Goal: Information Seeking & Learning: Learn about a topic

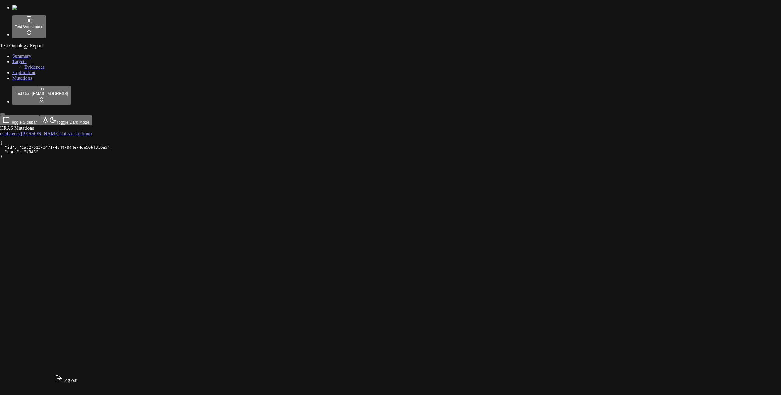
click at [51, 163] on html "Test Workspace Test Oncology Report Summary Targets Evidences Exploration Mutat…" at bounding box center [390, 81] width 781 height 163
click at [70, 383] on div "Log out" at bounding box center [66, 378] width 23 height 9
click at [33, 81] on div "Test Oncology Report Summary Targets Evidences Exploration Mutations" at bounding box center [390, 62] width 776 height 38
click at [42, 163] on html "Test Workspace Test Oncology Report Summary Targets Evidences Exploration Mutat…" at bounding box center [390, 81] width 781 height 163
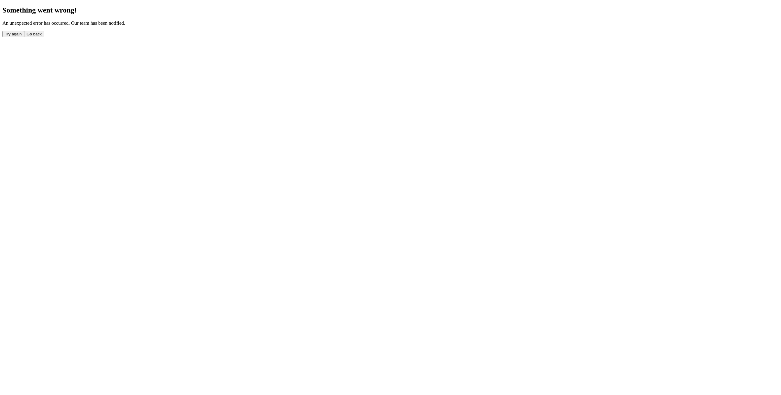
click at [251, 37] on div "Something went wrong! An unexpected error has occurred. Our team has been notif…" at bounding box center [390, 21] width 776 height 31
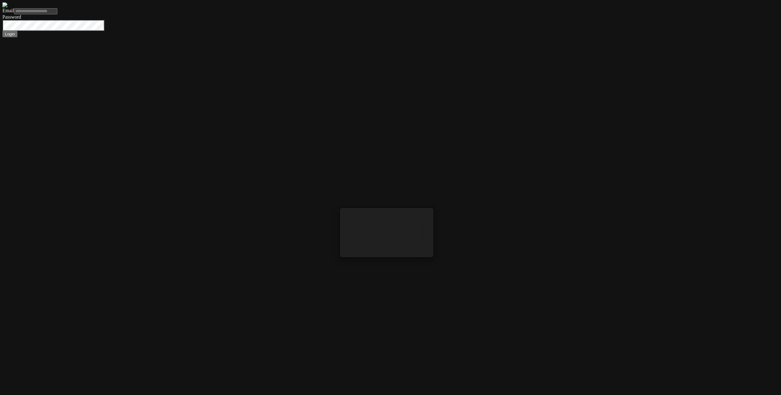
click at [57, 14] on input "Email" at bounding box center [35, 11] width 43 height 6
type input "**"
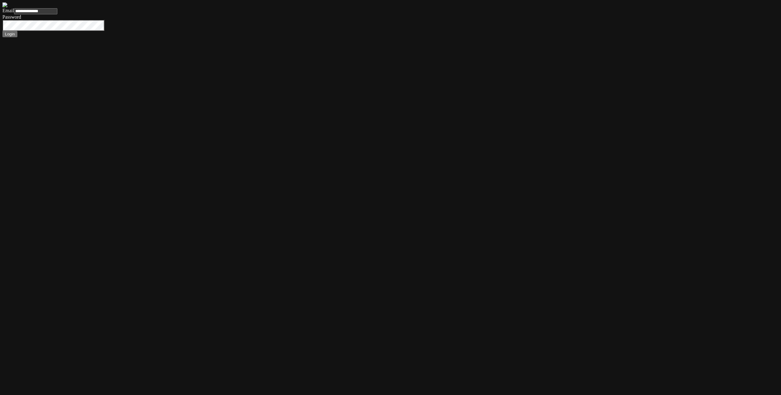
type input "**********"
click at [2, 31] on button "Login" at bounding box center [9, 34] width 15 height 6
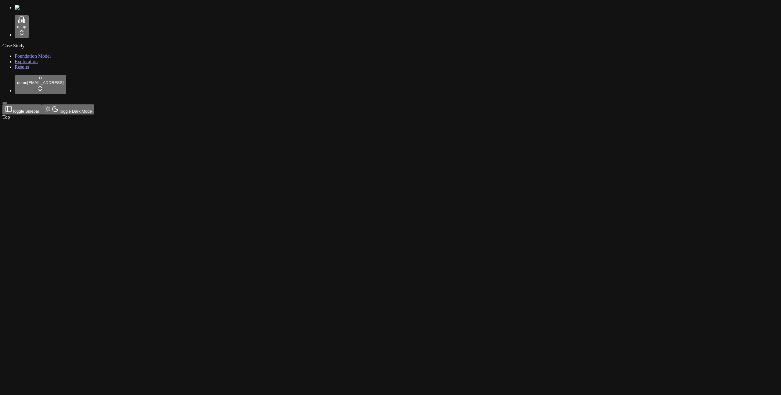
drag, startPoint x: 290, startPoint y: 202, endPoint x: 203, endPoint y: 150, distance: 100.6
click at [289, 120] on div at bounding box center [361, 120] width 718 height 0
click at [48, 31] on html "mtap Case Study Foundation Model Exploration Results D demo demo@numenos.ai Tog…" at bounding box center [390, 61] width 781 height 122
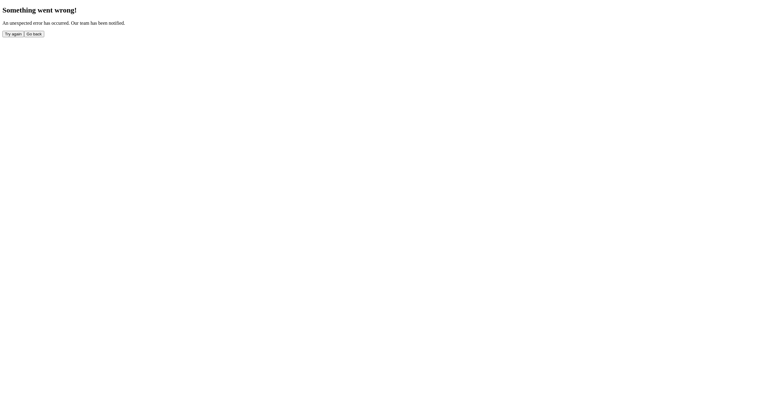
click at [212, 37] on div "Something went wrong! An unexpected error has occurred. Our team has been notif…" at bounding box center [390, 21] width 776 height 31
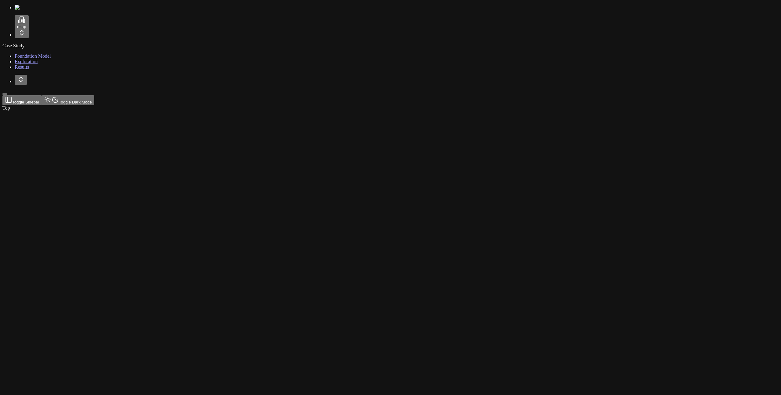
drag, startPoint x: 61, startPoint y: 154, endPoint x: 41, endPoint y: 28, distance: 127.8
click at [7, 95] on button "Toggle Sidebar" at bounding box center [4, 94] width 5 height 2
click at [41, 28] on div "mtap Case Study Foundation Model Exploration Results Toggle Sidebar Toggle Dark…" at bounding box center [390, 58] width 776 height 106
drag, startPoint x: 3, startPoint y: 14, endPoint x: 8, endPoint y: 13, distance: 4.9
click at [3, 95] on div "Toggle Sidebar Toggle Dark Mode Top" at bounding box center [361, 103] width 718 height 16
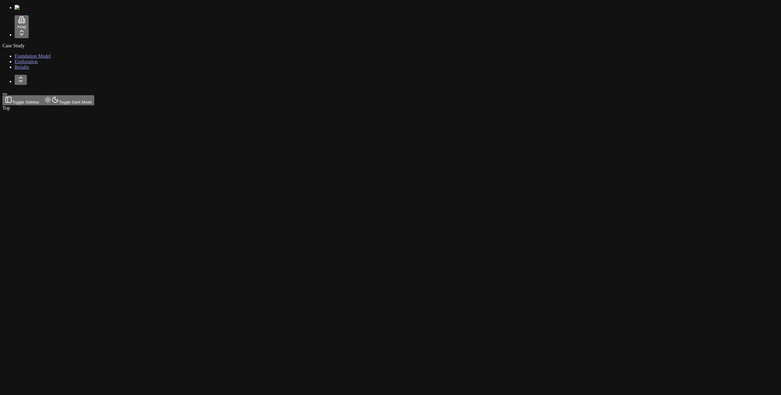
click at [8, 95] on button "Toggle Sidebar" at bounding box center [21, 100] width 39 height 10
click at [36, 32] on html "mtap Case Study Foundation Model Exploration Results Toggle Sidebar Toggle Dark…" at bounding box center [390, 56] width 781 height 113
click at [78, 56] on div "prime" at bounding box center [66, 48] width 23 height 14
click at [40, 31] on html "prime Case Study Foundation Model Exploration Results Toggle Sidebar Toggle Dar…" at bounding box center [390, 56] width 781 height 113
click at [66, 64] on div at bounding box center [66, 60] width 23 height 9
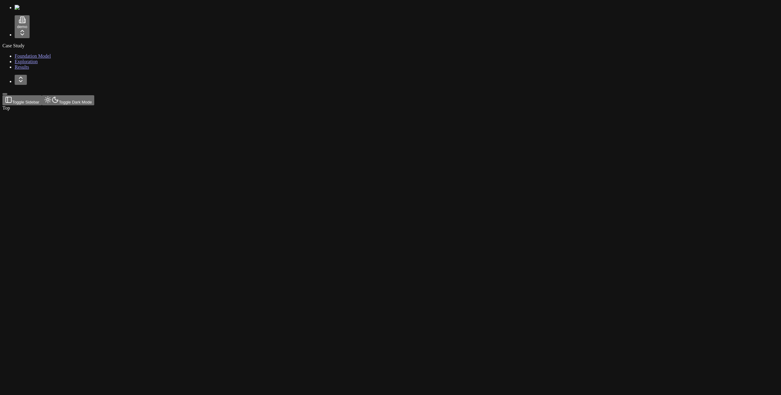
click at [65, 111] on div at bounding box center [361, 111] width 718 height 0
click at [49, 31] on html "demo Case Study Foundation Model Exploration Results Toggle Sidebar Toggle Dark…" at bounding box center [390, 56] width 781 height 113
click at [69, 41] on div "mtap" at bounding box center [66, 34] width 23 height 14
click at [44, 57] on link "Foundation Model" at bounding box center [33, 55] width 36 height 5
